Goal: Information Seeking & Learning: Learn about a topic

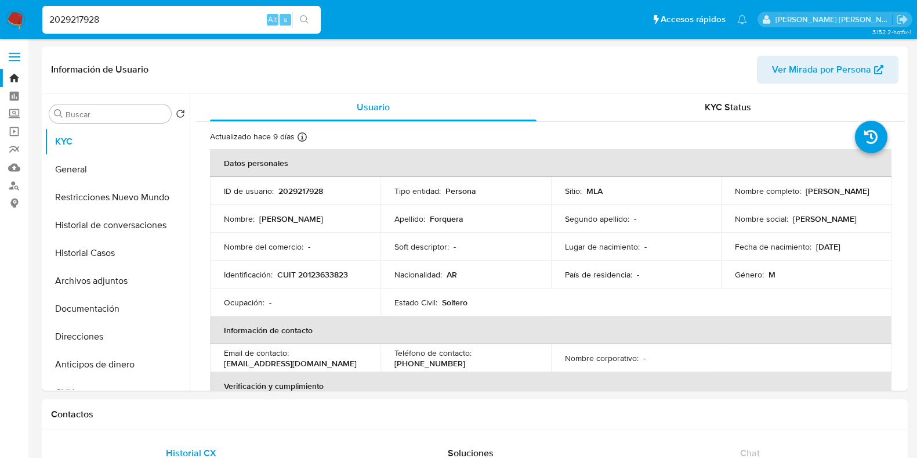
select select "10"
click at [13, 78] on link "Bandeja" at bounding box center [69, 78] width 138 height 18
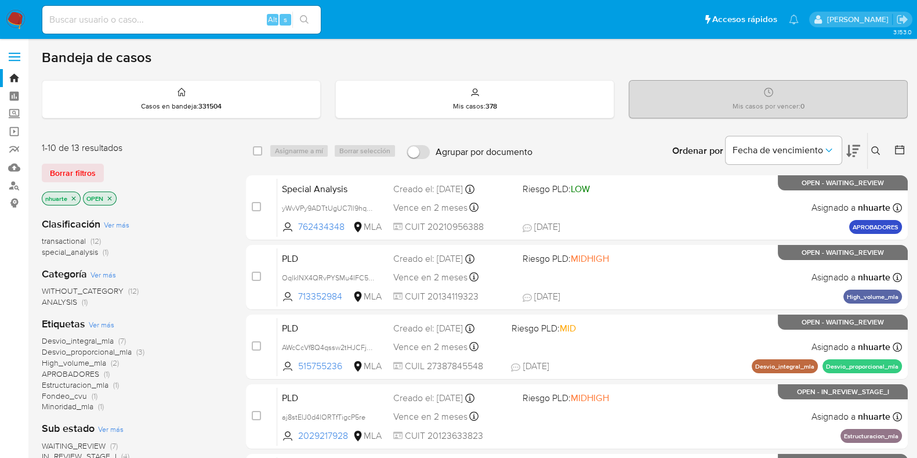
click at [75, 195] on icon "close-filter" at bounding box center [73, 198] width 7 height 7
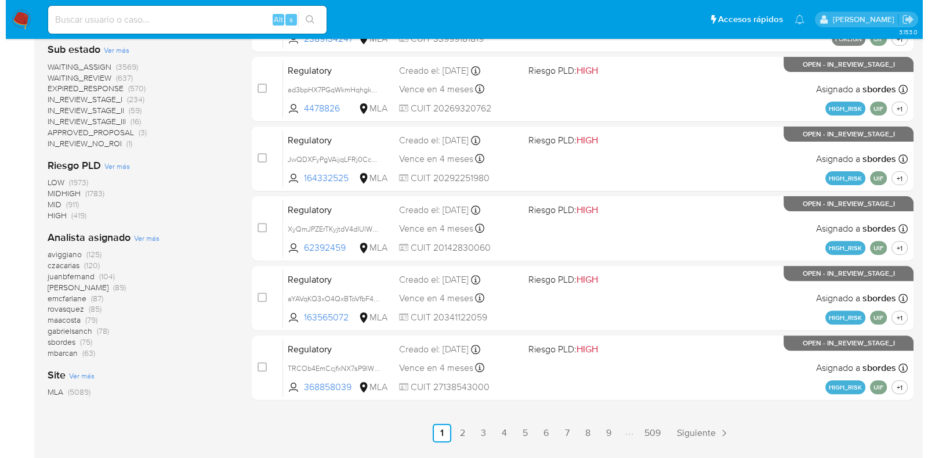
scroll to position [468, 0]
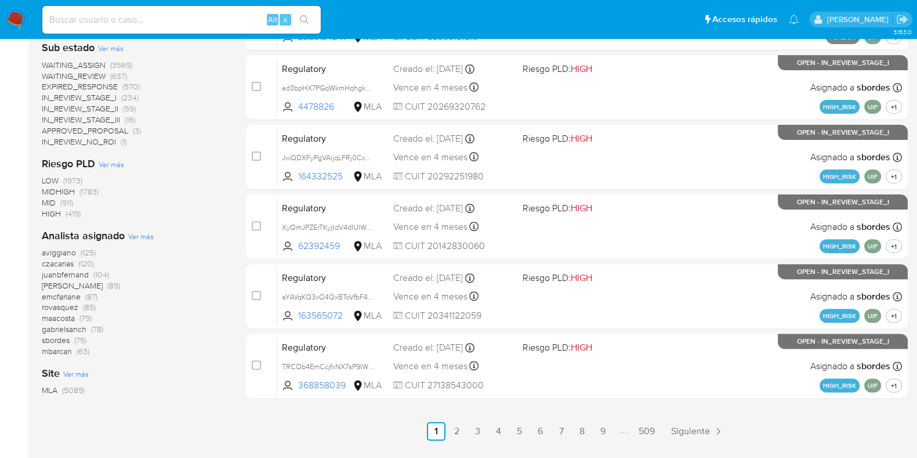
click at [142, 238] on span "Ver más" at bounding box center [141, 236] width 26 height 10
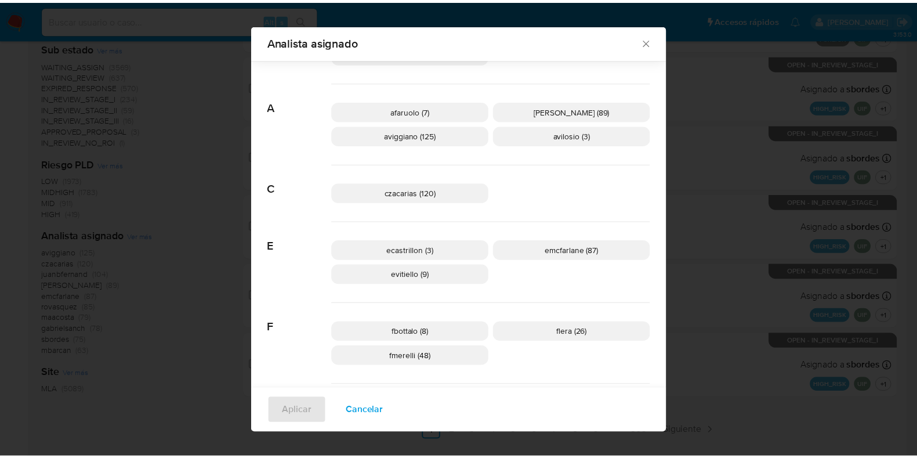
scroll to position [209, 0]
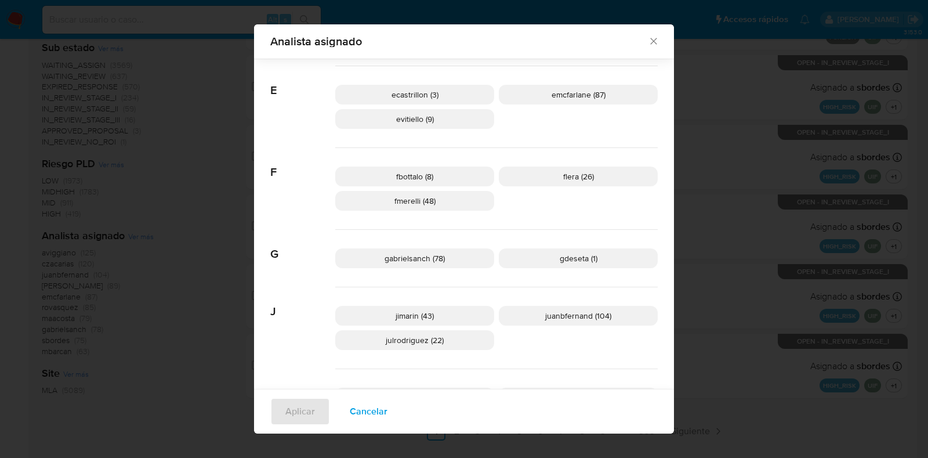
click at [653, 42] on icon "Cerrar" at bounding box center [654, 41] width 12 height 12
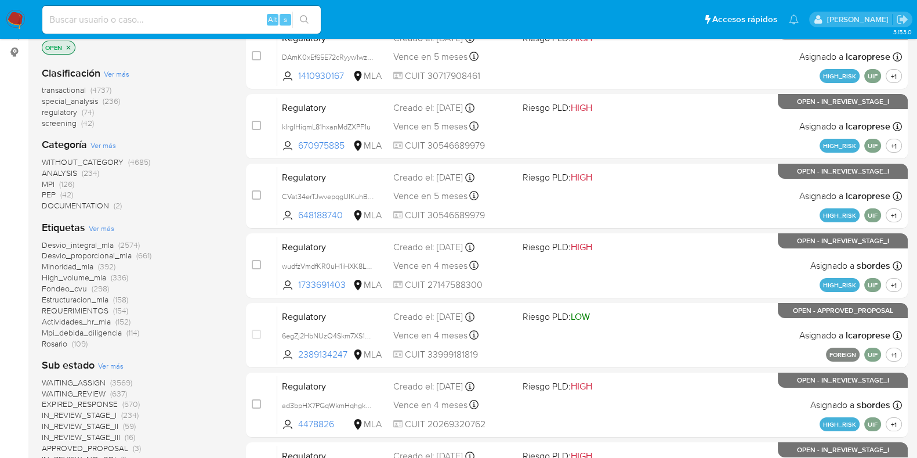
scroll to position [0, 0]
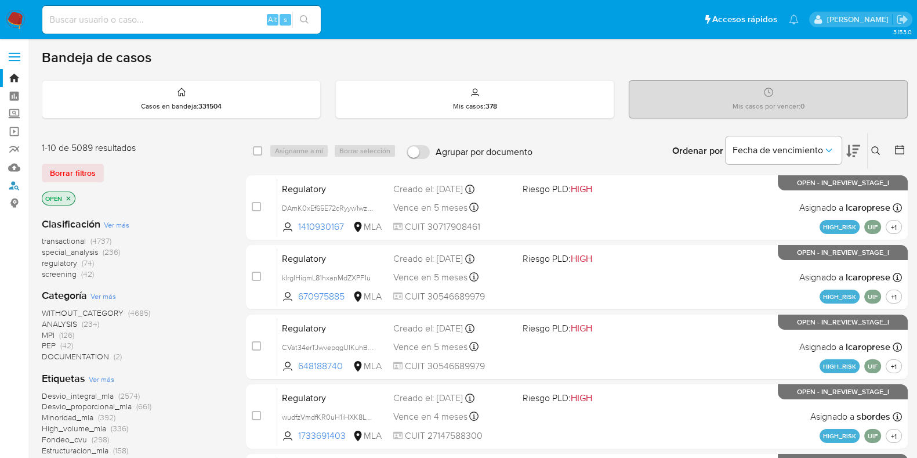
drag, startPoint x: 16, startPoint y: 184, endPoint x: 117, endPoint y: 173, distance: 101.0
click at [16, 184] on link "Buscador de personas" at bounding box center [69, 185] width 138 height 18
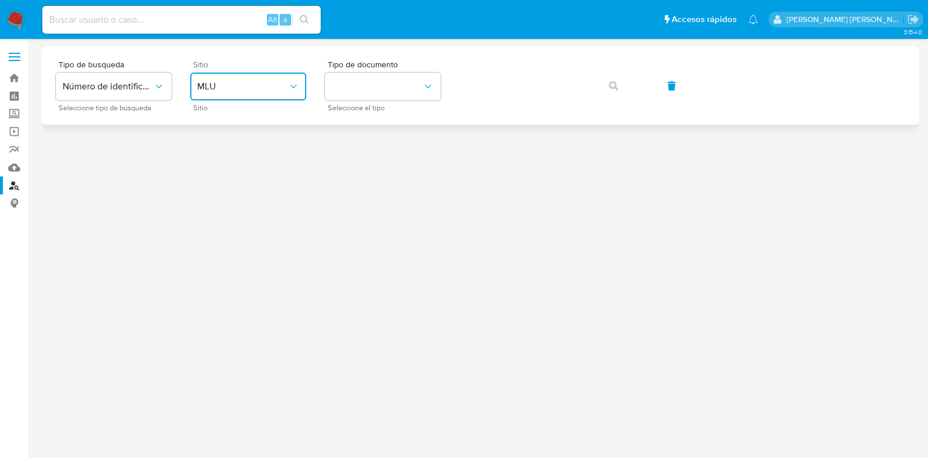
click at [217, 90] on span "MLU" at bounding box center [242, 87] width 90 height 12
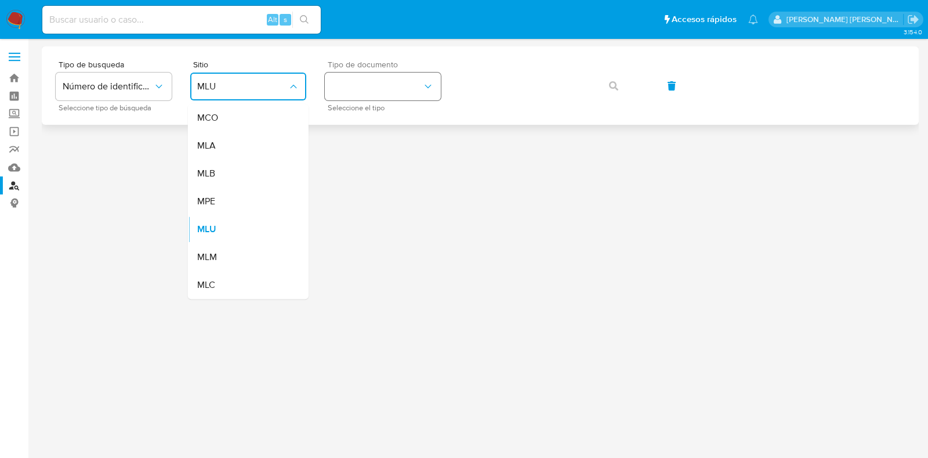
drag, startPoint x: 220, startPoint y: 143, endPoint x: 361, endPoint y: 93, distance: 148.8
click at [220, 143] on div "MLA" at bounding box center [244, 146] width 95 height 28
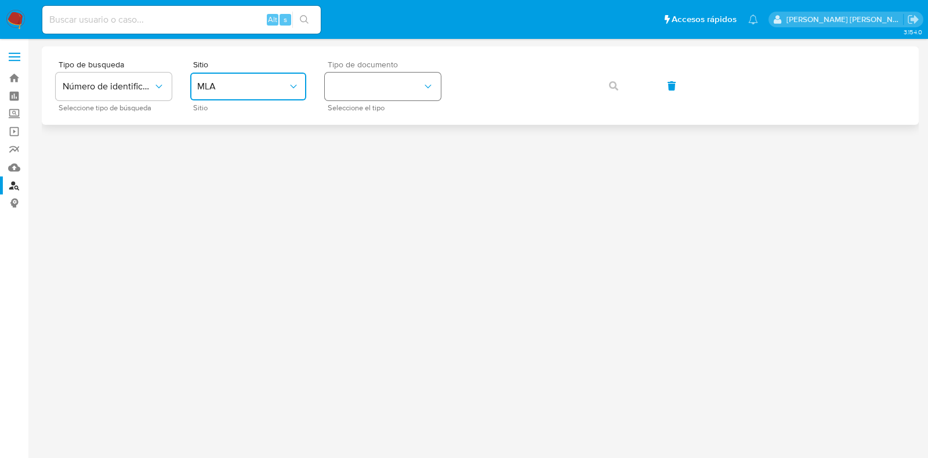
click at [394, 77] on button "identificationType" at bounding box center [383, 87] width 116 height 28
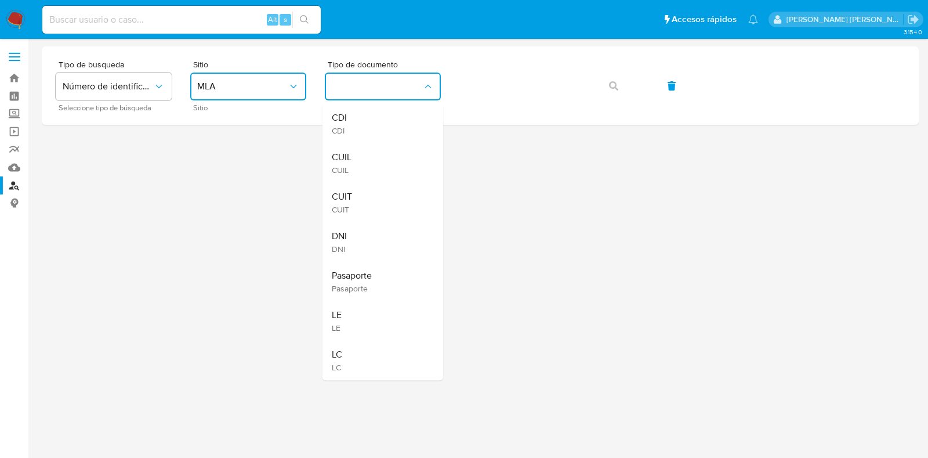
drag, startPoint x: 380, startPoint y: 162, endPoint x: 423, endPoint y: 137, distance: 50.1
click at [380, 162] on div "CUIL CUIL" at bounding box center [379, 162] width 95 height 39
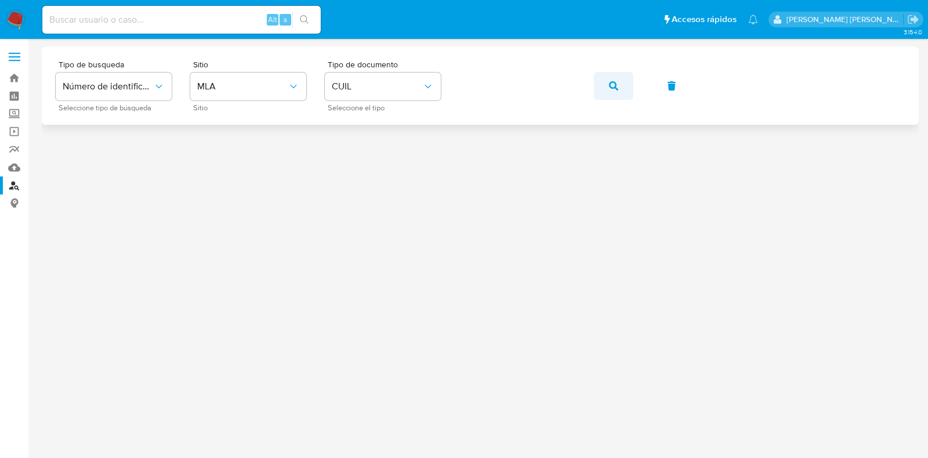
click at [612, 79] on span "button" at bounding box center [613, 86] width 9 height 26
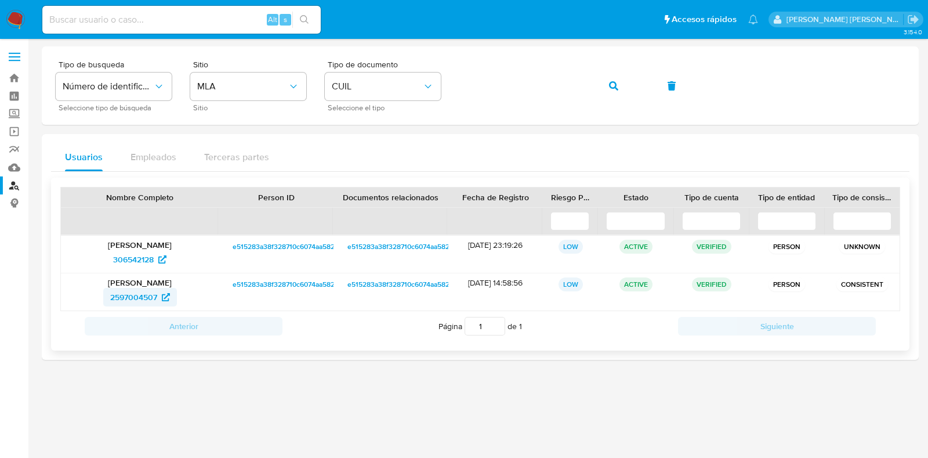
click at [145, 294] on span "2597004507" at bounding box center [133, 297] width 47 height 19
click at [153, 259] on span "306542128" at bounding box center [133, 259] width 41 height 19
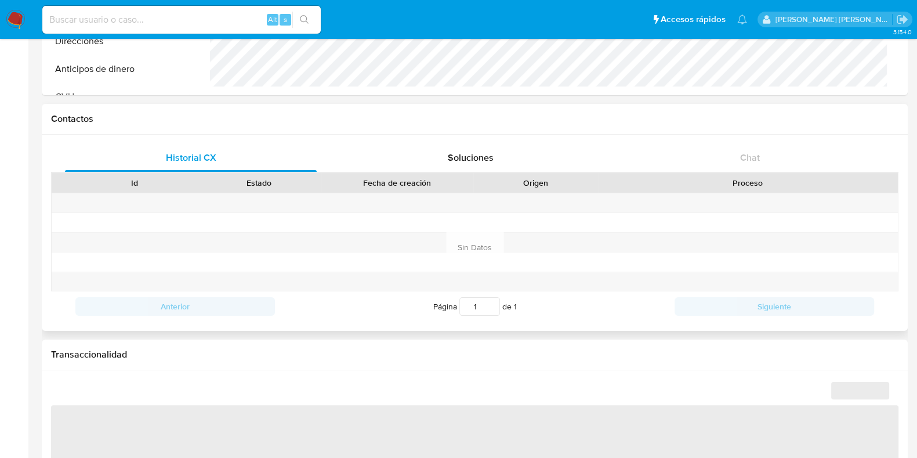
scroll to position [435, 0]
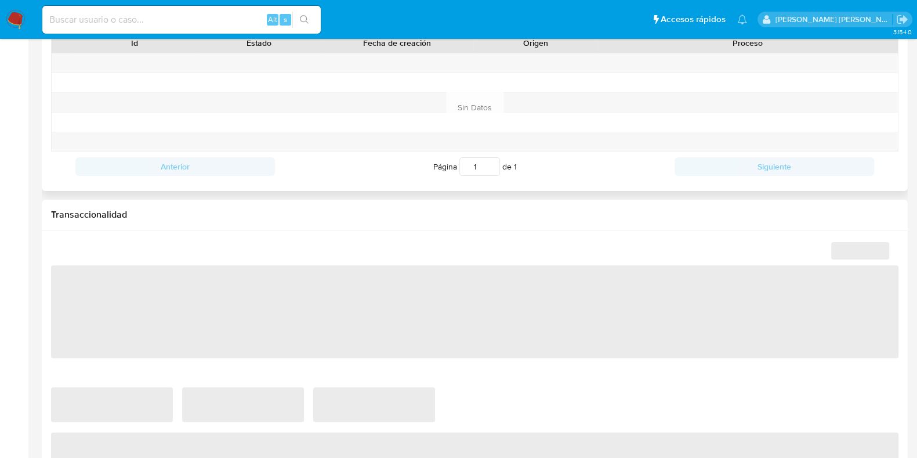
select select "10"
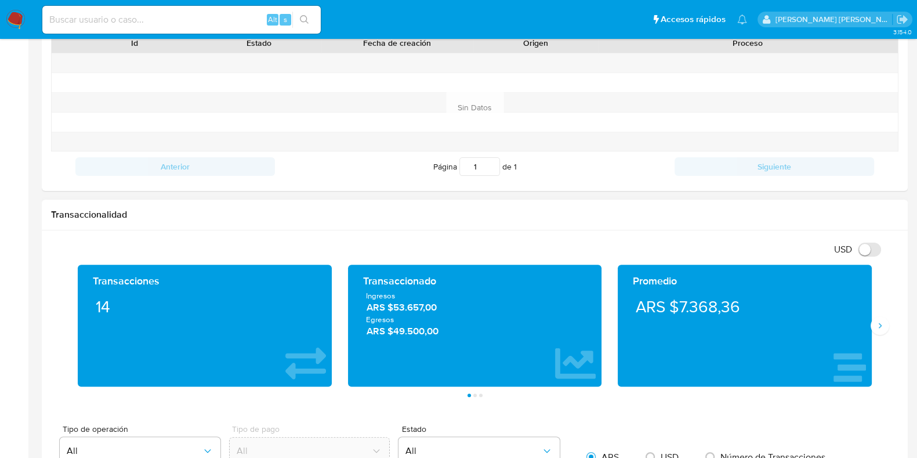
scroll to position [624, 0]
click at [879, 329] on icon "Siguiente" at bounding box center [879, 325] width 9 height 9
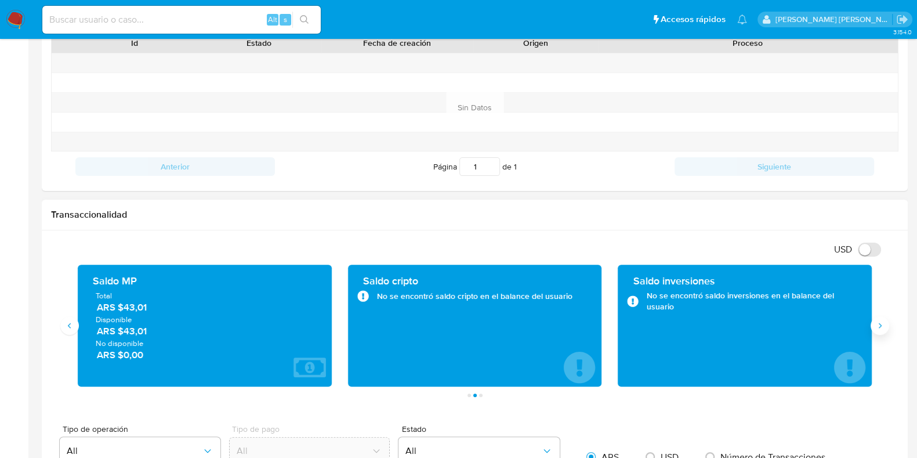
click at [879, 328] on icon "Siguiente" at bounding box center [879, 325] width 9 height 9
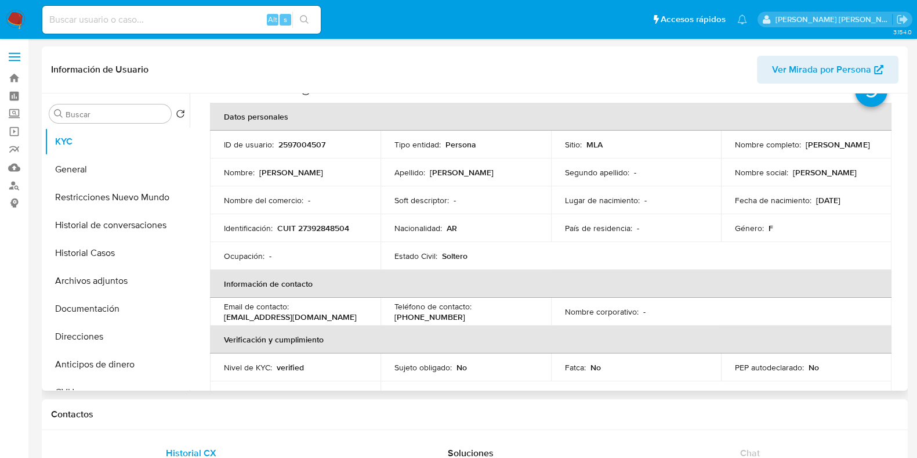
scroll to position [0, 0]
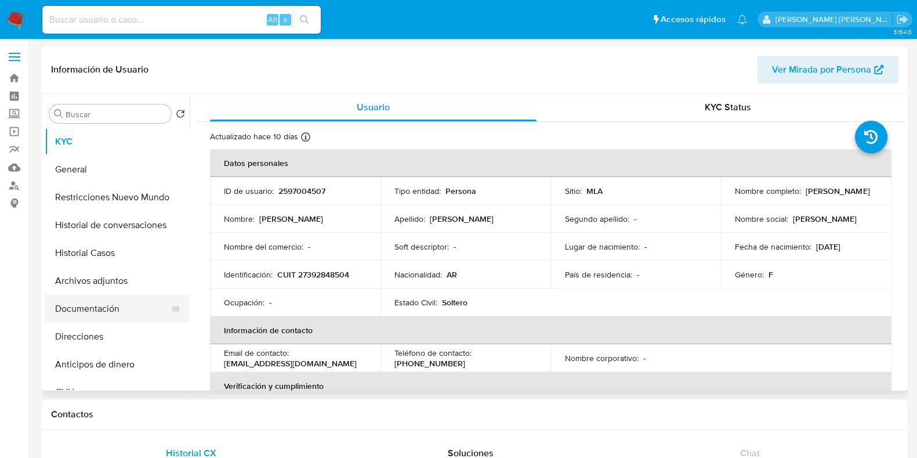
click at [125, 311] on button "Documentación" at bounding box center [113, 309] width 136 height 28
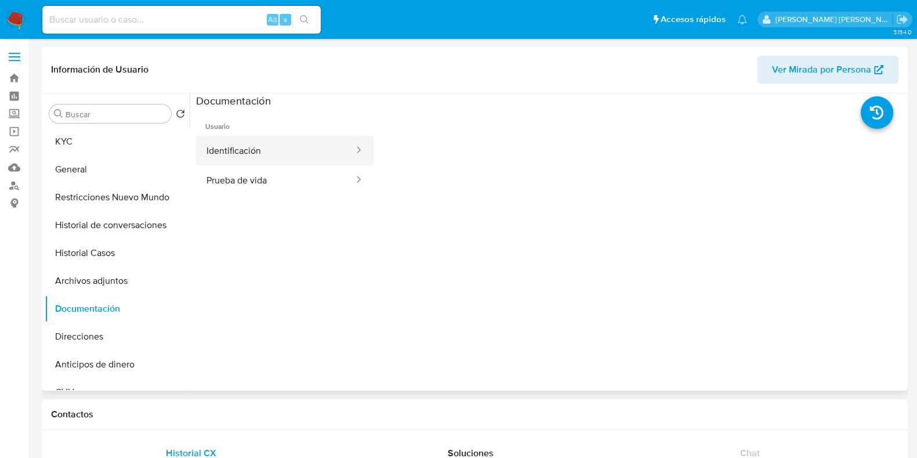
click at [251, 160] on button "Identificación" at bounding box center [275, 151] width 159 height 30
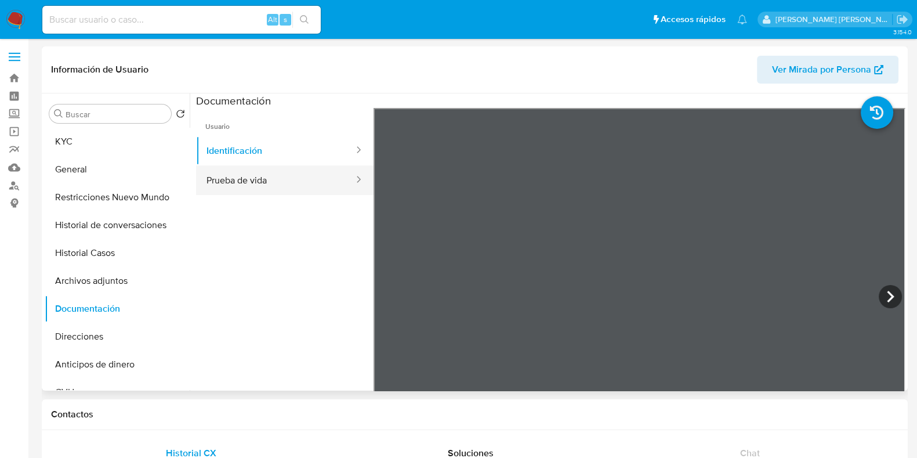
click at [250, 184] on button "Prueba de vida" at bounding box center [275, 180] width 159 height 30
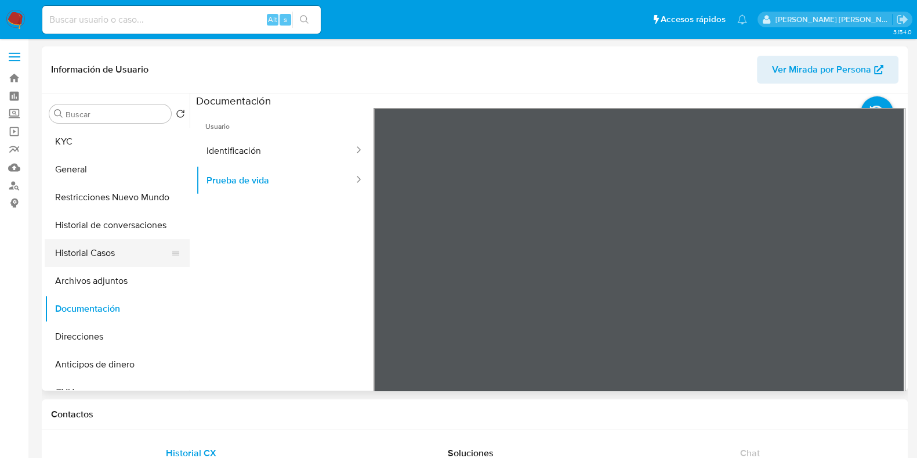
click at [107, 255] on button "Historial Casos" at bounding box center [113, 253] width 136 height 28
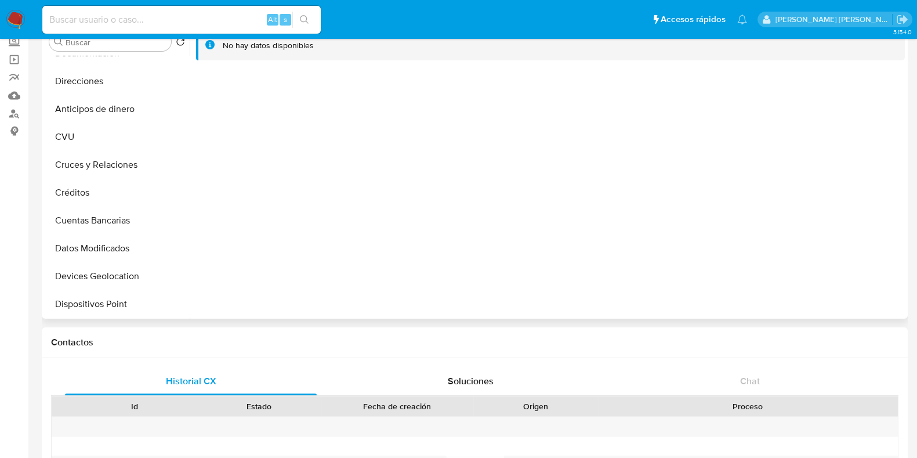
scroll to position [111, 0]
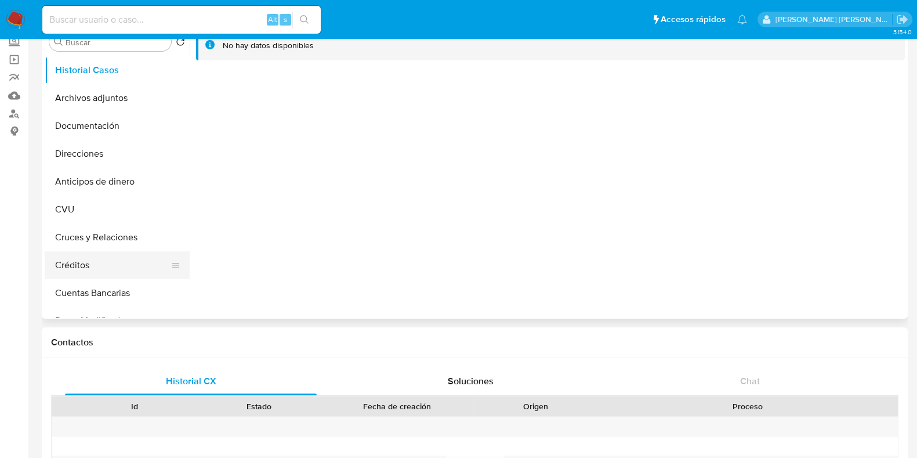
click at [93, 257] on button "Créditos" at bounding box center [113, 265] width 136 height 28
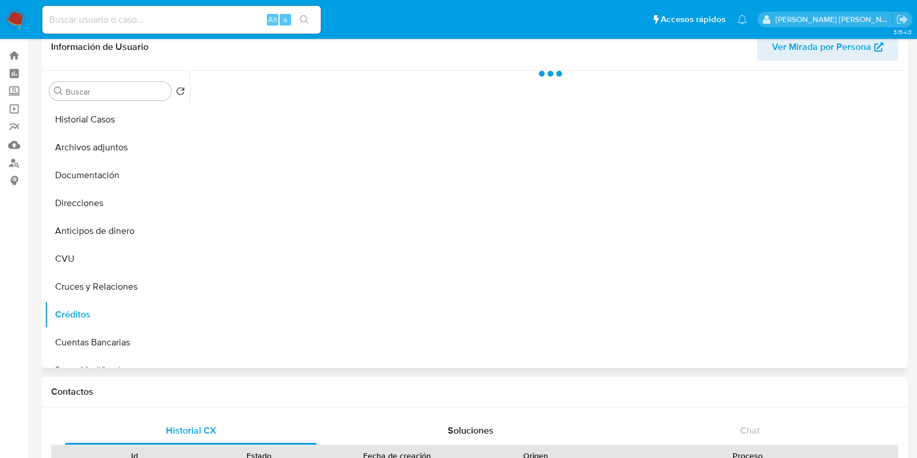
scroll to position [0, 0]
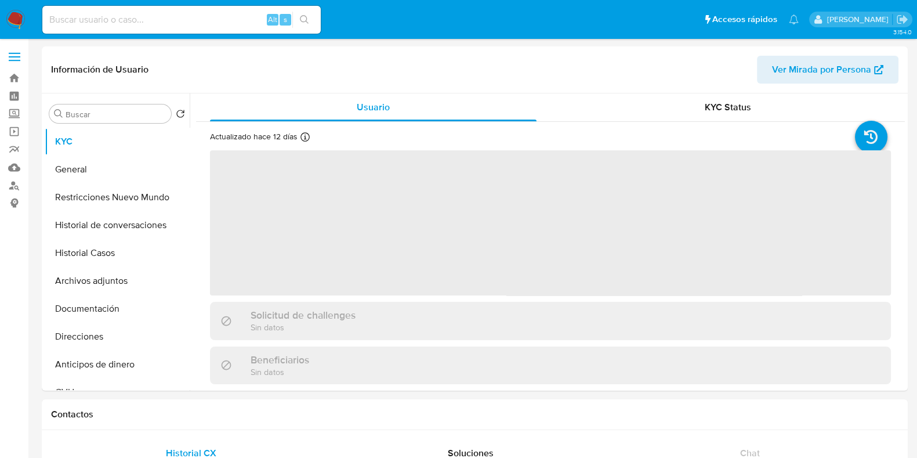
select select "10"
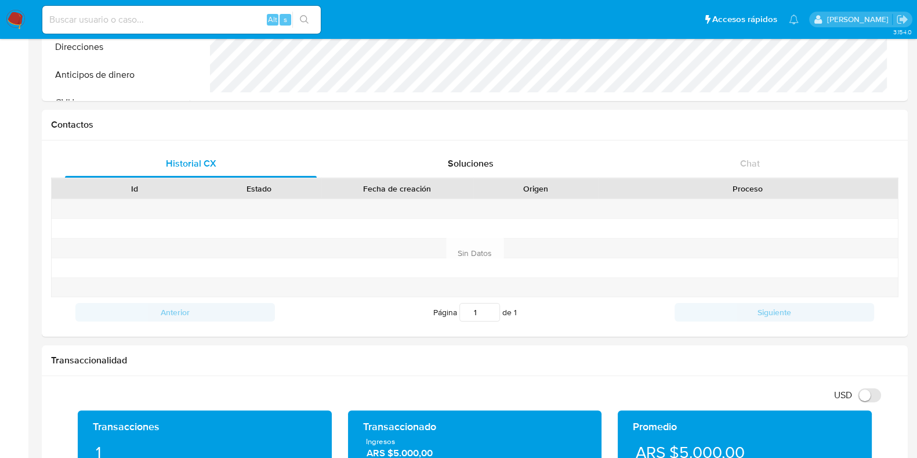
scroll to position [435, 0]
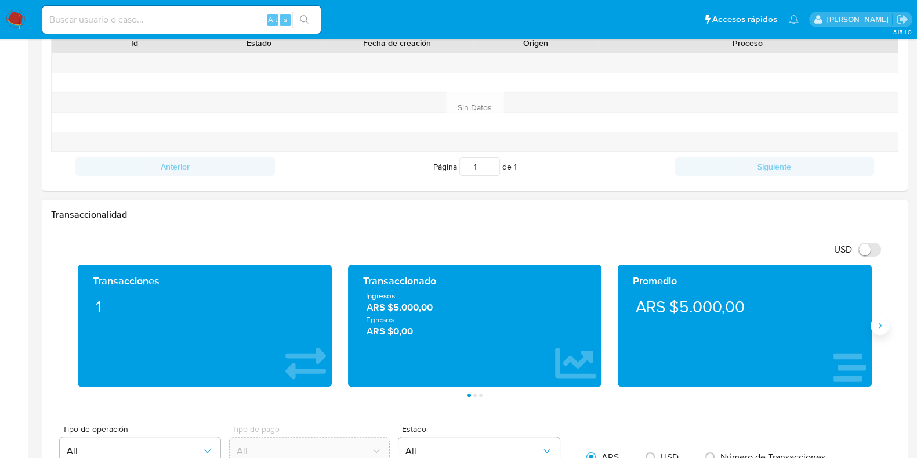
click at [878, 327] on icon "Siguiente" at bounding box center [879, 325] width 9 height 9
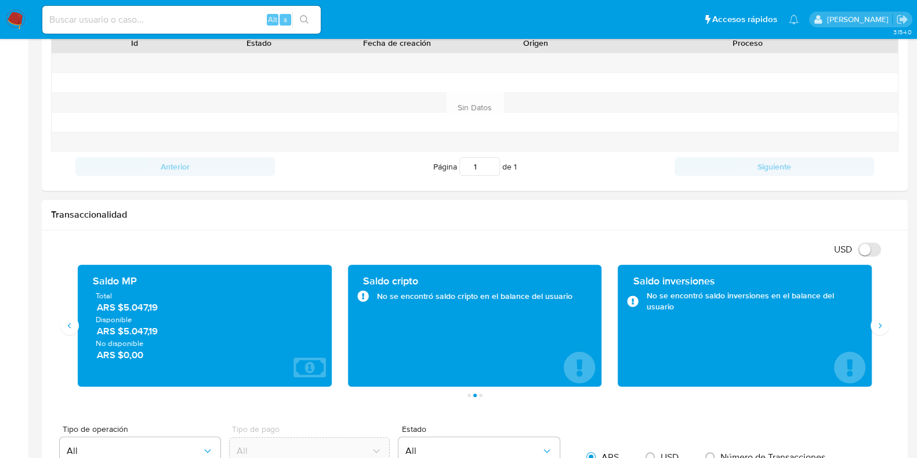
drag, startPoint x: 93, startPoint y: 332, endPoint x: 154, endPoint y: 331, distance: 61.5
click at [154, 331] on div "Total ARS $5.047,19 Disponible ARS $5.047,19 No disponible ARS $0,00" at bounding box center [205, 325] width 236 height 71
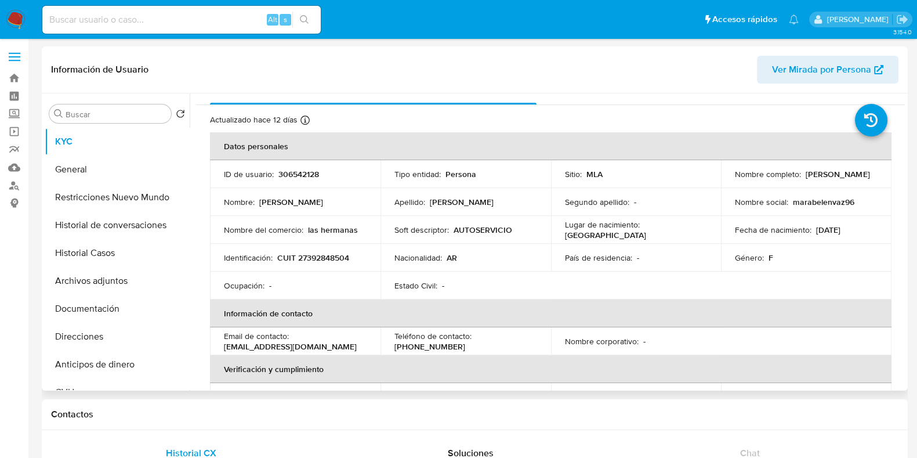
scroll to position [0, 0]
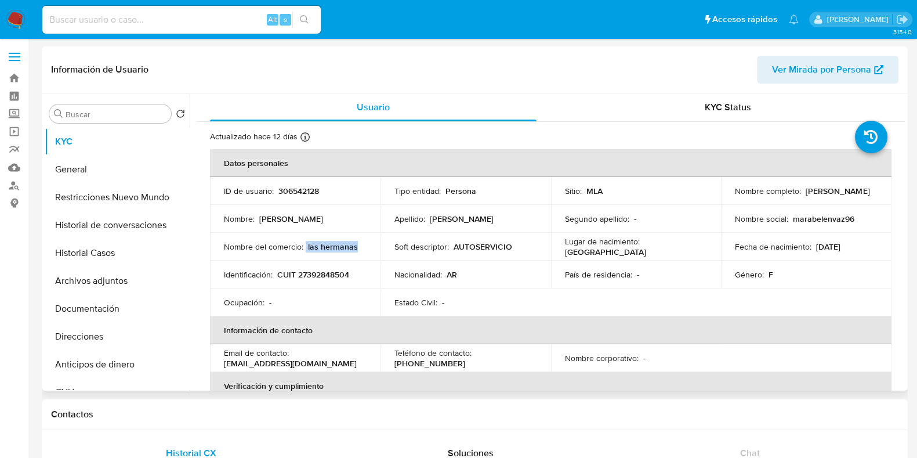
drag, startPoint x: 305, startPoint y: 248, endPoint x: 360, endPoint y: 241, distance: 54.9
click at [360, 241] on div "Nombre del comercio : las hermanas" at bounding box center [295, 246] width 143 height 10
drag, startPoint x: 787, startPoint y: 219, endPoint x: 866, endPoint y: 216, distance: 79.0
click at [866, 216] on div "Nombre social : marabelenvaz96" at bounding box center [806, 218] width 143 height 10
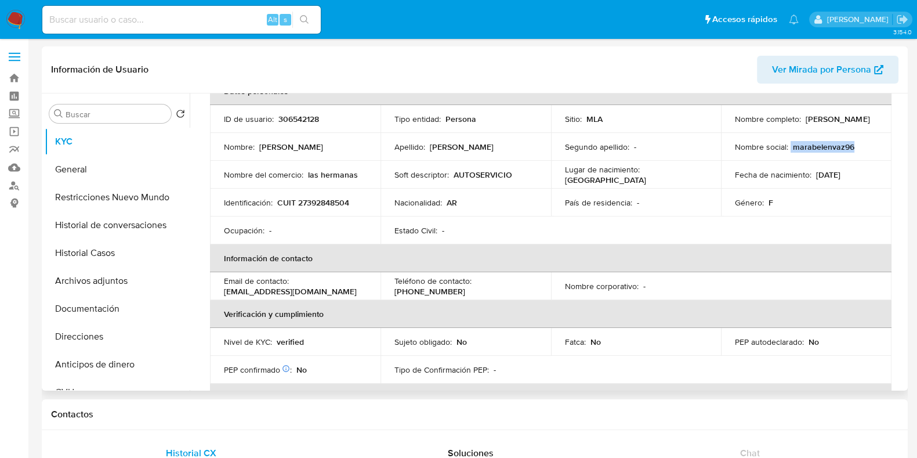
drag, startPoint x: 226, startPoint y: 289, endPoint x: 357, endPoint y: 291, distance: 131.1
click at [357, 291] on div "Email de contacto : marabelenvasquez232@gmail.com" at bounding box center [295, 286] width 143 height 21
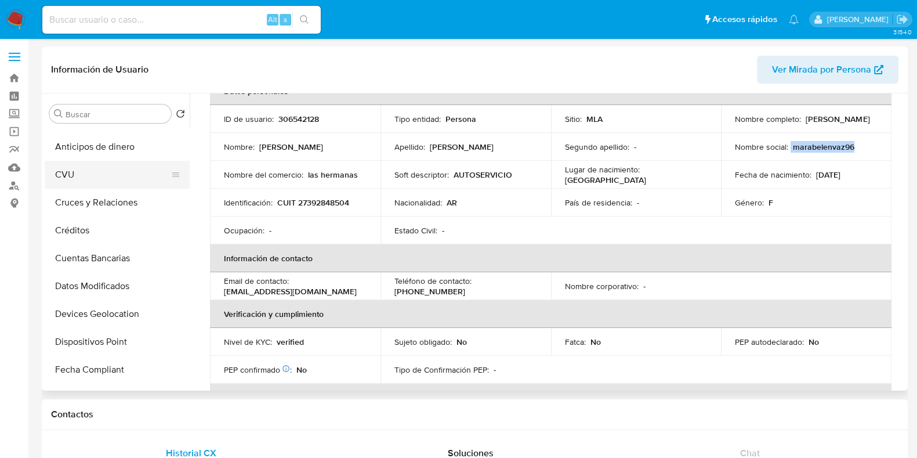
scroll to position [217, 0]
click at [85, 165] on button "CVU" at bounding box center [113, 175] width 136 height 28
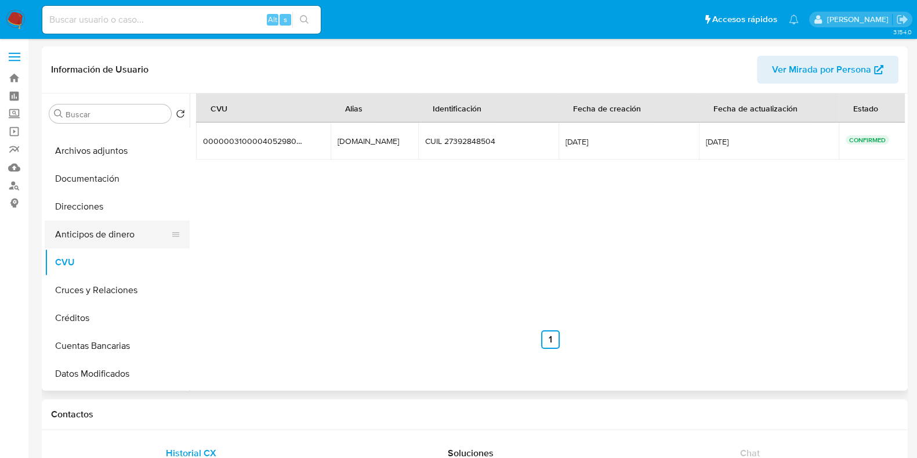
scroll to position [0, 0]
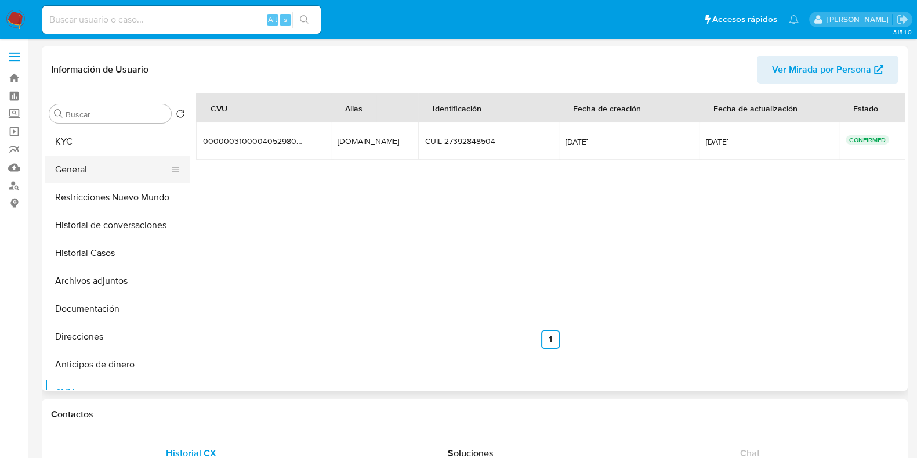
drag, startPoint x: 114, startPoint y: 152, endPoint x: 164, endPoint y: 172, distance: 54.4
click at [114, 152] on button "KYC" at bounding box center [117, 142] width 145 height 28
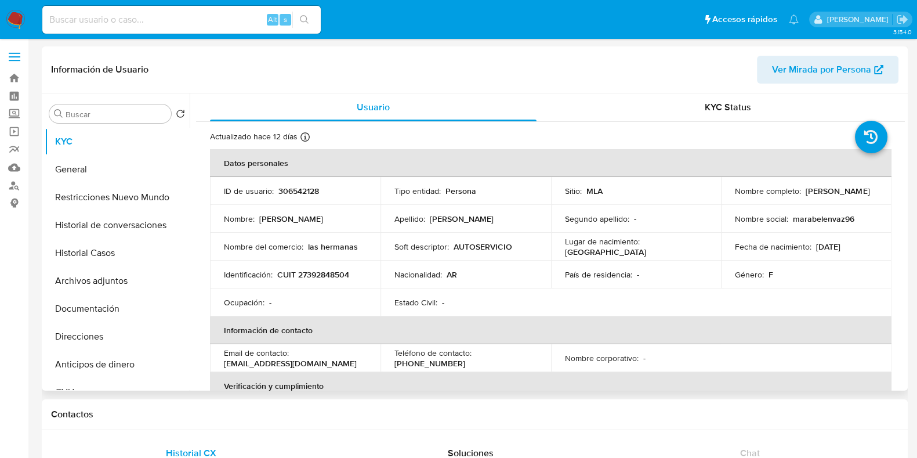
drag, startPoint x: 225, startPoint y: 361, endPoint x: 352, endPoint y: 358, distance: 126.5
click at [352, 358] on div "Email de contacto : marabelenvasquez232@gmail.com" at bounding box center [295, 357] width 143 height 21
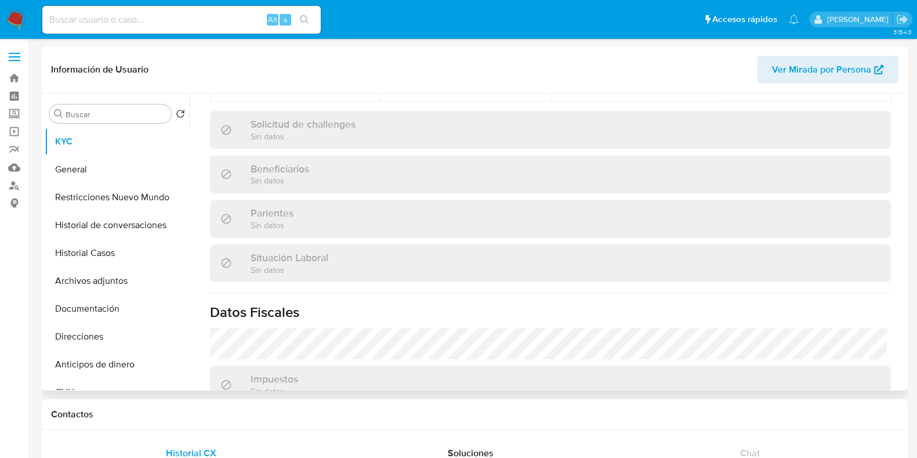
scroll to position [415, 0]
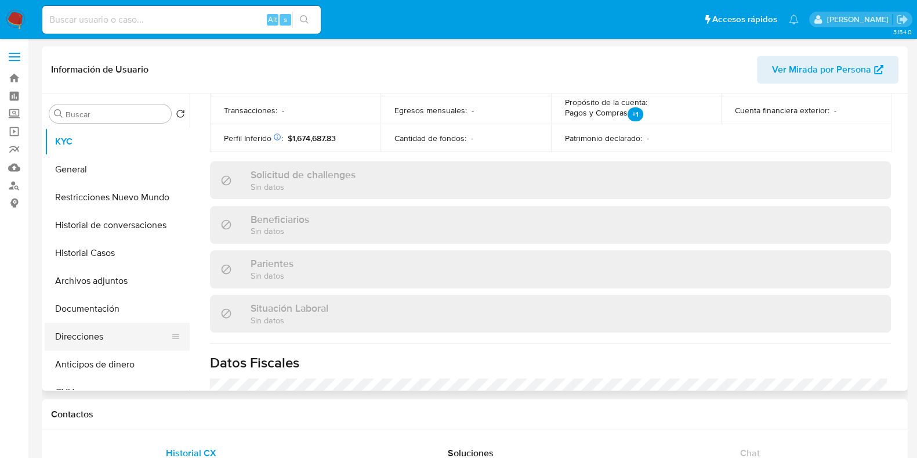
click at [103, 335] on button "Direcciones" at bounding box center [113, 337] width 136 height 28
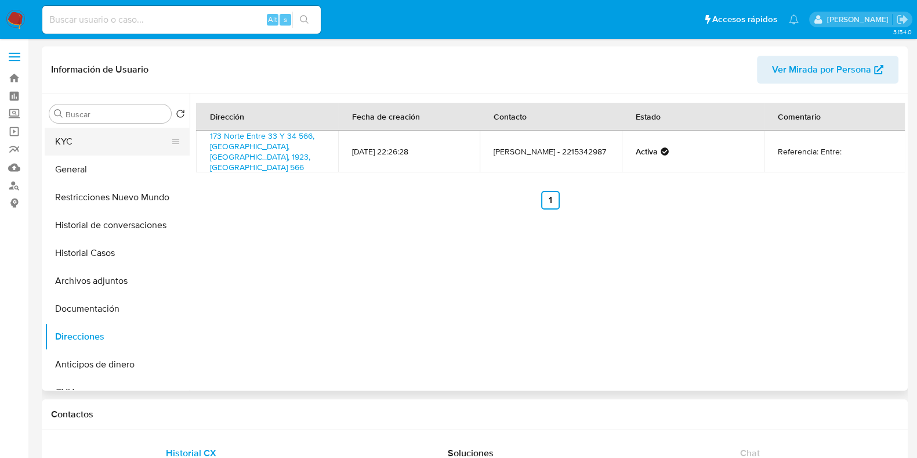
click at [119, 144] on button "KYC" at bounding box center [113, 142] width 136 height 28
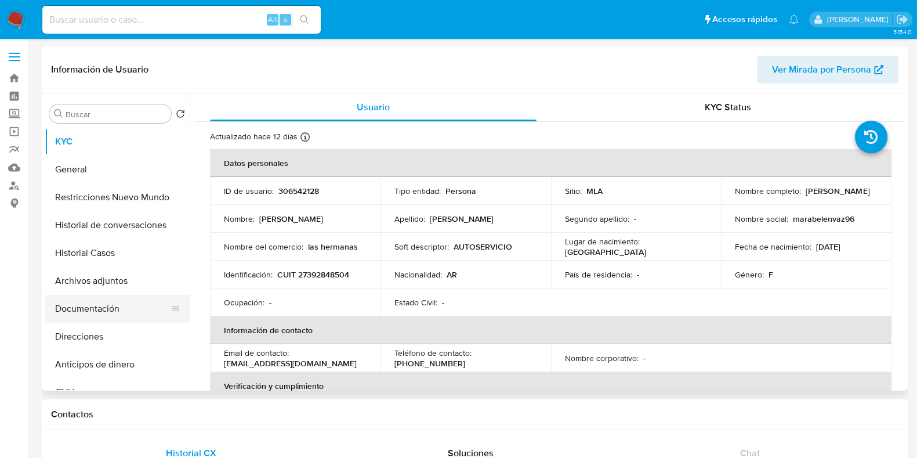
click at [114, 306] on button "Documentación" at bounding box center [113, 309] width 136 height 28
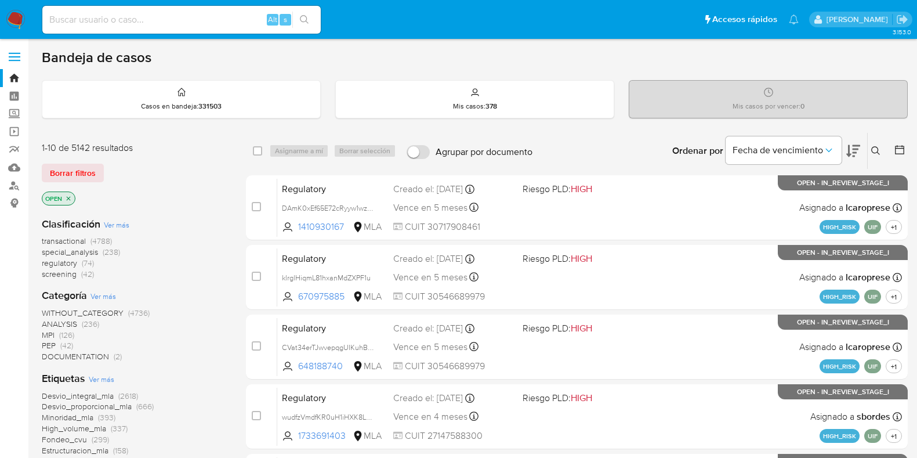
scroll to position [457, 0]
